Goal: Transaction & Acquisition: Purchase product/service

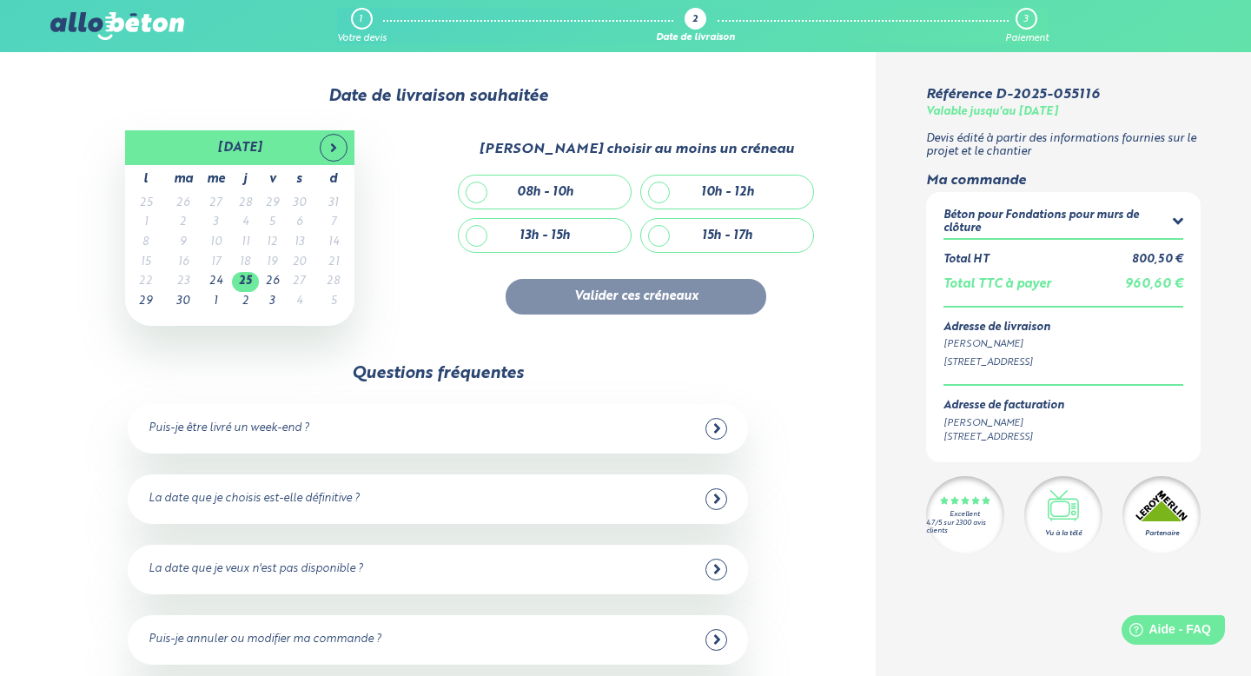
click at [664, 194] on div "10h - 12h" at bounding box center [727, 191] width 172 height 33
checkbox input "true"
click at [649, 307] on button "Valider ces créneaux" at bounding box center [636, 297] width 261 height 36
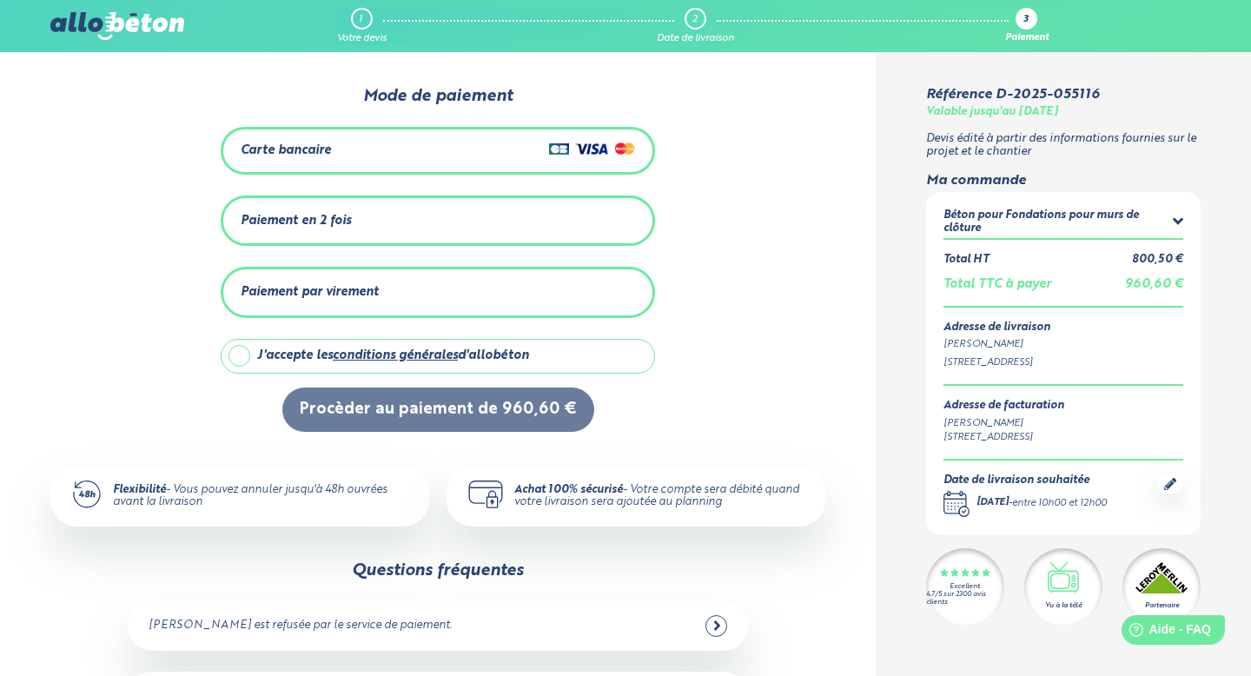
click at [527, 159] on div "Carte bancaire" at bounding box center [438, 150] width 394 height 25
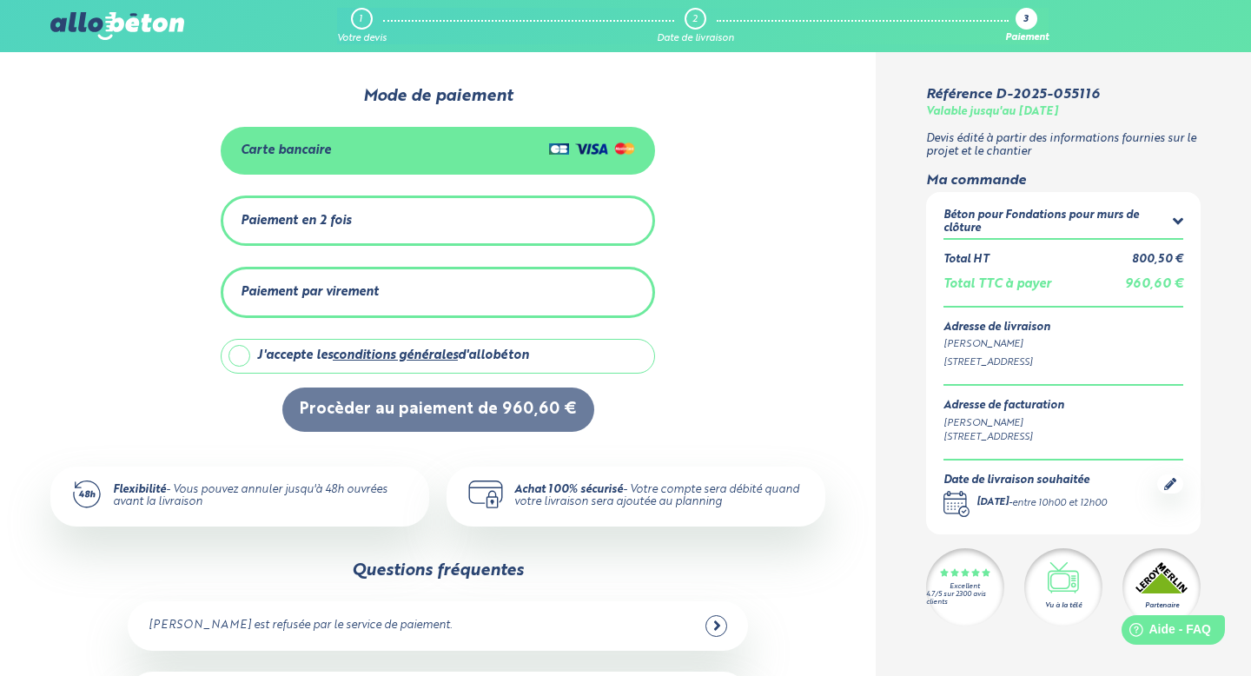
click at [242, 360] on label "J'accepte les conditions générales d'allobéton" at bounding box center [438, 356] width 434 height 35
checkbox input "true"
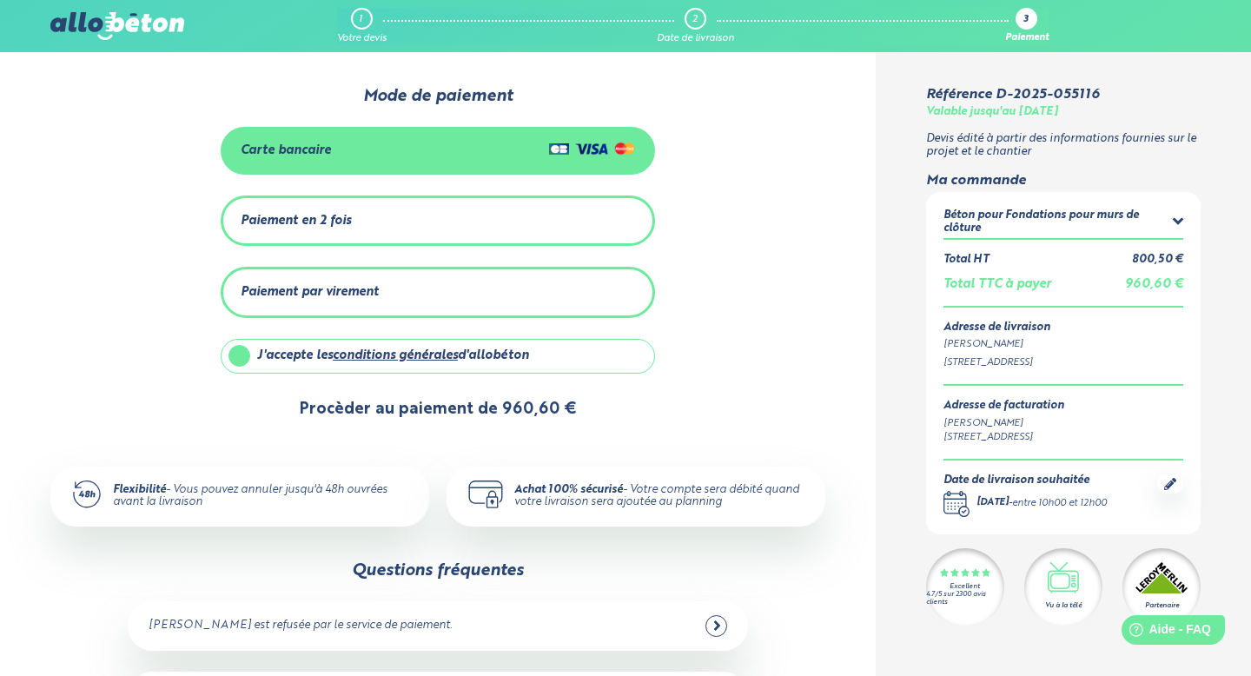
click at [526, 411] on button "Procèder au paiement de 960,60 €" at bounding box center [438, 409] width 312 height 44
